Goal: Task Accomplishment & Management: Manage account settings

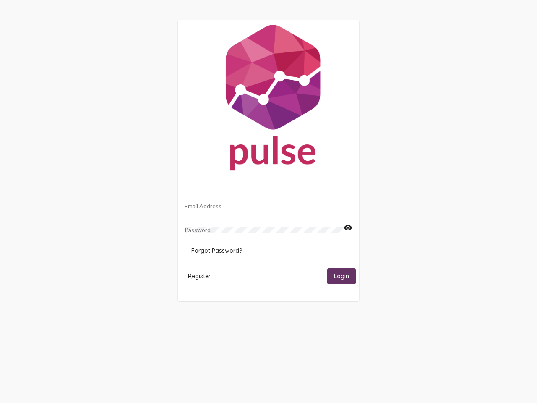
click at [268, 203] on input "Email Address" at bounding box center [269, 206] width 168 height 7
click at [348, 228] on mat-icon "visibility" at bounding box center [347, 228] width 9 height 10
click at [216, 250] on span "Forgot Password?" at bounding box center [216, 251] width 51 height 8
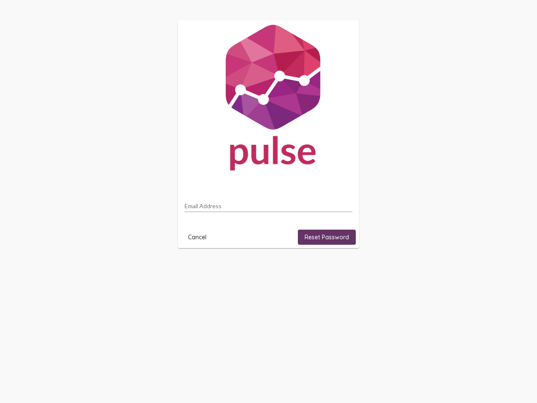
click at [199, 268] on html "Email Address Cancel Reset Password" at bounding box center [268, 134] width 537 height 268
click at [341, 268] on html "Email Address Cancel Reset Password" at bounding box center [268, 134] width 537 height 268
